Goal: Find specific page/section

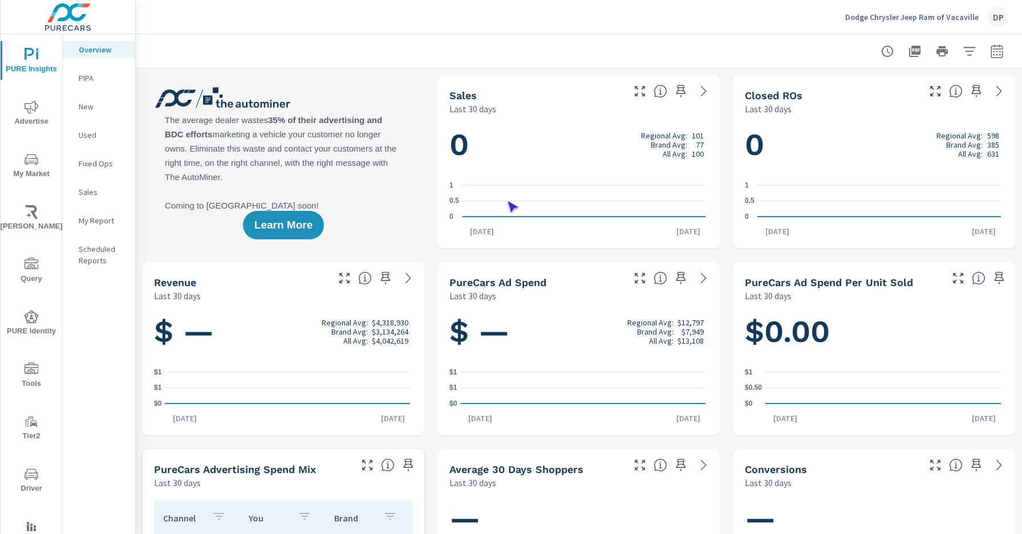
scroll to position [1, 0]
click at [29, 481] on span "Driver" at bounding box center [31, 481] width 55 height 28
